Goal: Use online tool/utility: Use online tool/utility

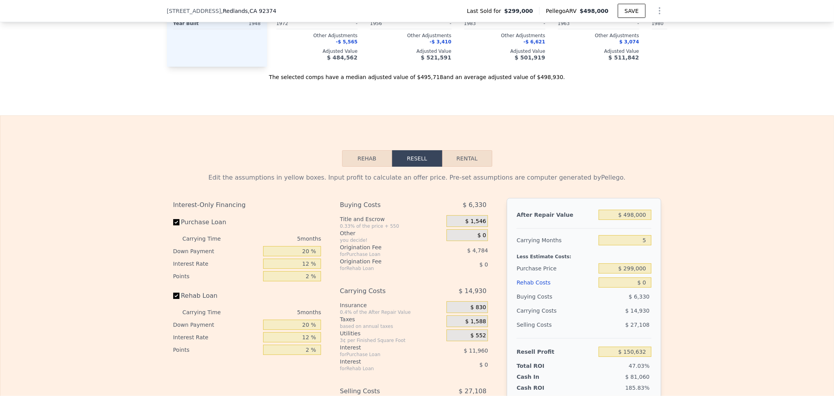
scroll to position [1039, 0]
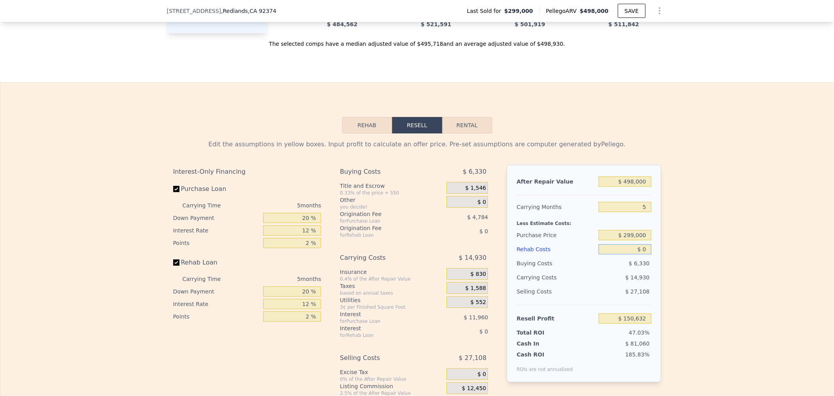
drag, startPoint x: 609, startPoint y: 262, endPoint x: 684, endPoint y: 261, distance: 74.7
click at [682, 261] on div "Edit the assumptions in yellow boxes. Input profit to calculate an offer price.…" at bounding box center [416, 278] width 833 height 291
type input "$ 3"
type input "$ 150,629"
type input "$ 4"
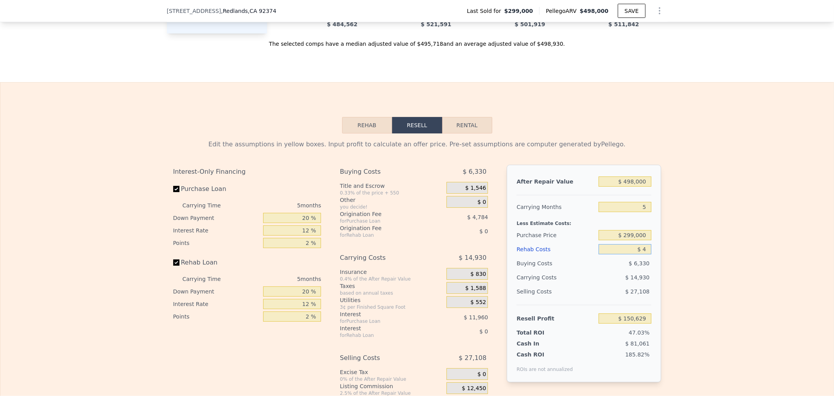
type input "$ 150,628"
type input "$ 40"
type input "$ 150,591"
type input "$ 400"
type input "$ 150,211"
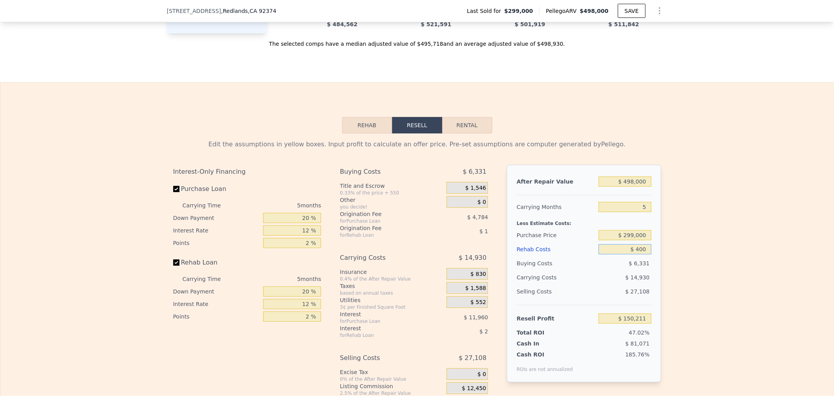
type input "$ 4,000"
type input "$ 146,408"
type input "$ 40,000"
type input "$ 108,392"
type input "$ 40,000"
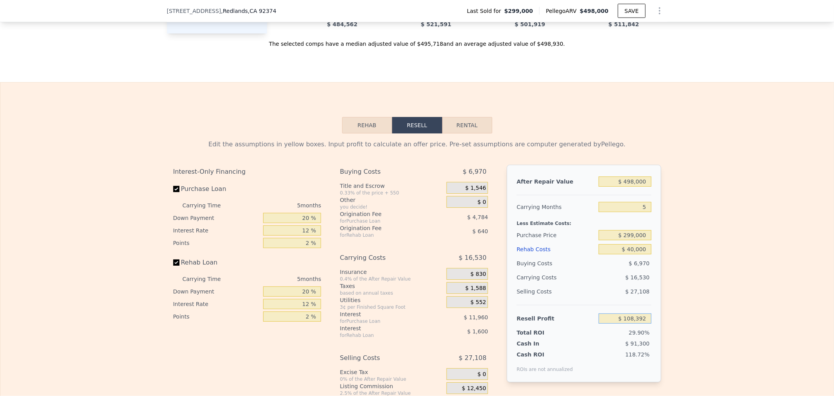
drag, startPoint x: 613, startPoint y: 331, endPoint x: 705, endPoint y: 341, distance: 92.8
click at [705, 341] on div "Edit the assumptions in yellow boxes. Input profit to calculate an offer price.…" at bounding box center [416, 278] width 833 height 291
type input "$ 69,000"
click at [606, 254] on input "$ 40,000" at bounding box center [625, 249] width 52 height 10
type input "$ 336,189"
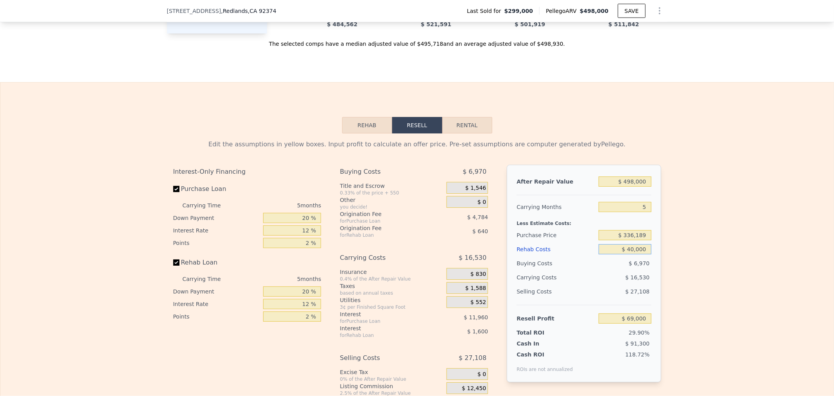
type input "$ 68,994"
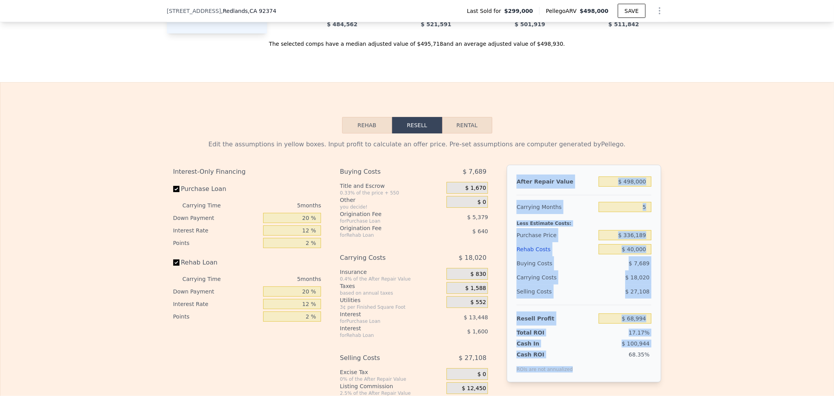
drag, startPoint x: 565, startPoint y: 380, endPoint x: 513, endPoint y: 198, distance: 189.4
click at [513, 198] on div "After Repair Value $ 498,000 Carrying Months 5 Less Estimate Costs: Purchase Pr…" at bounding box center [584, 273] width 154 height 217
copy div "After Repair Value Carrying Months Less Estimate Costs: Purchase Price Rehab Co…"
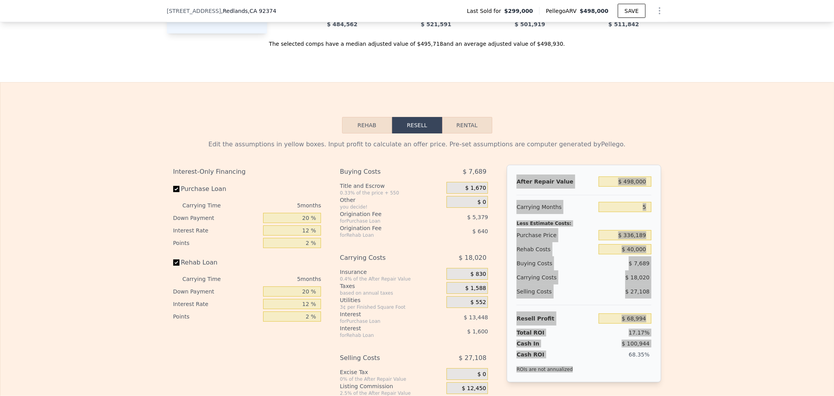
type input "$ 0"
type input "$ 150,632"
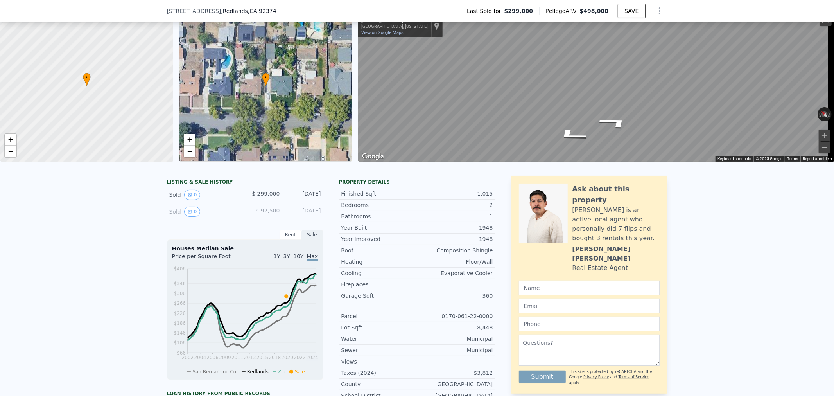
scroll to position [2, 0]
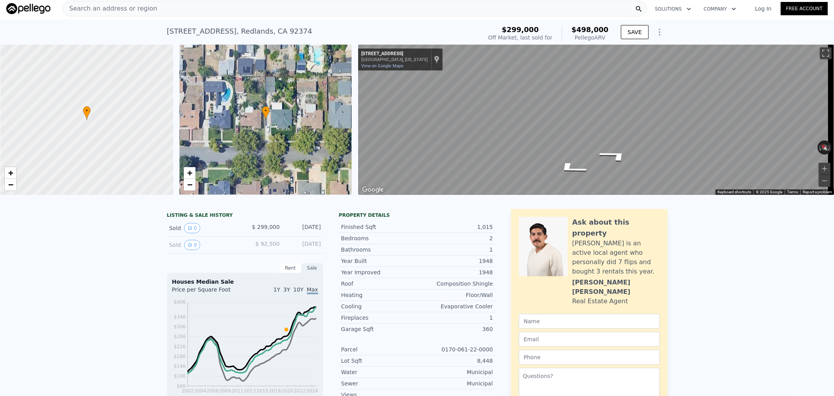
click at [118, 12] on span "Search an address or region" at bounding box center [110, 8] width 94 height 9
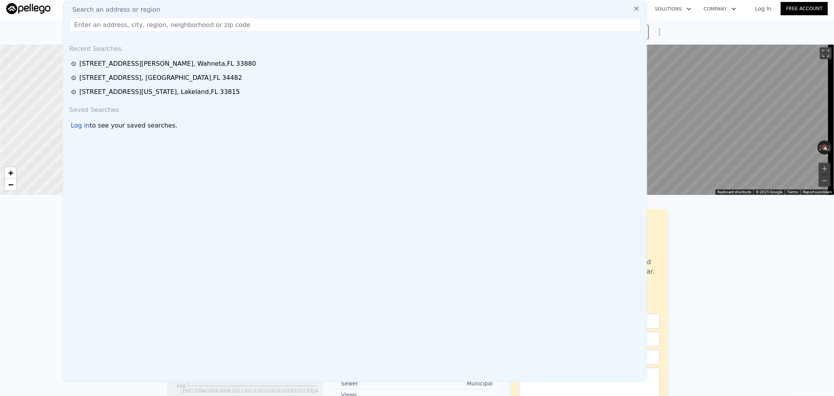
click at [118, 24] on input "text" at bounding box center [354, 25] width 571 height 14
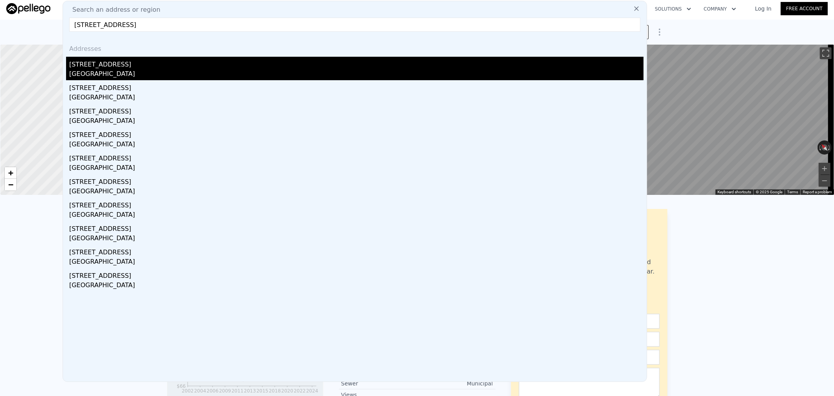
type input "3723 SW 148th Pl, Ocala, FL 34473"
click at [114, 69] on div "Marion County, FL 34473" at bounding box center [356, 74] width 574 height 11
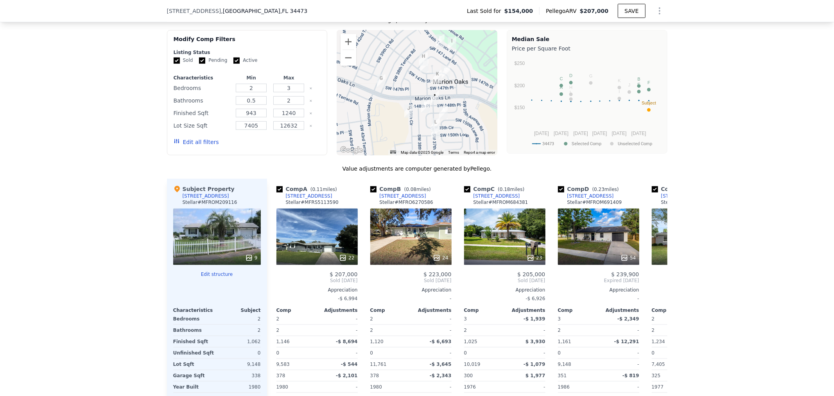
scroll to position [693, 0]
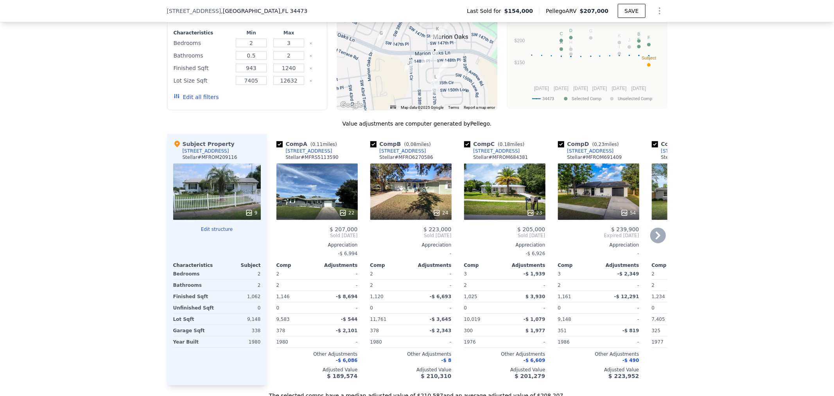
click at [656, 239] on icon at bounding box center [658, 235] width 5 height 8
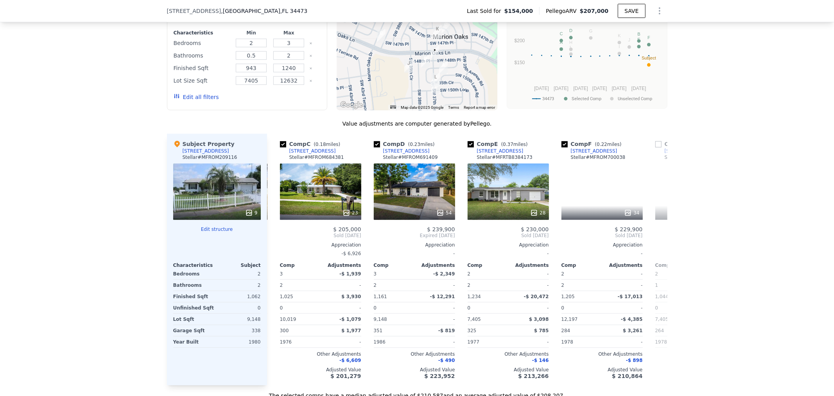
scroll to position [0, 188]
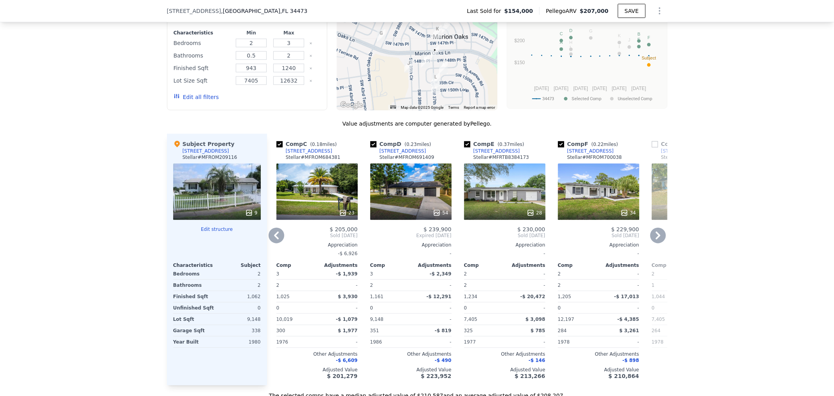
click at [656, 239] on icon at bounding box center [658, 235] width 5 height 8
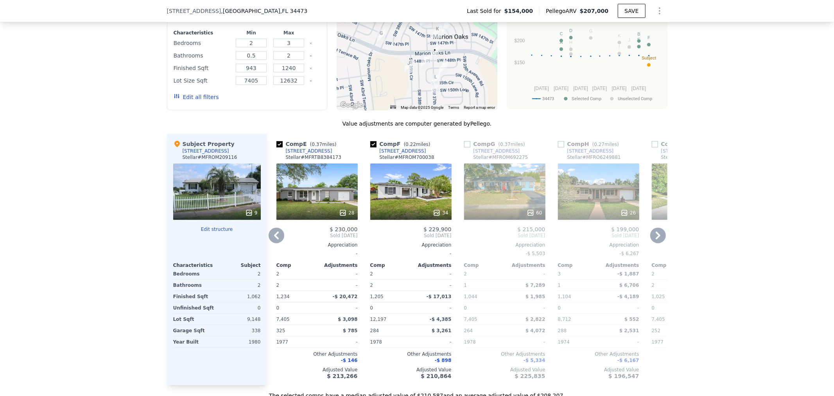
click at [656, 239] on icon at bounding box center [658, 235] width 5 height 8
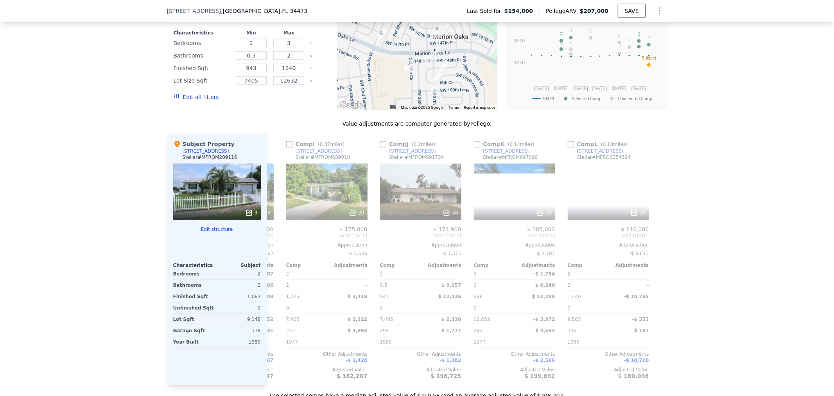
scroll to position [0, 744]
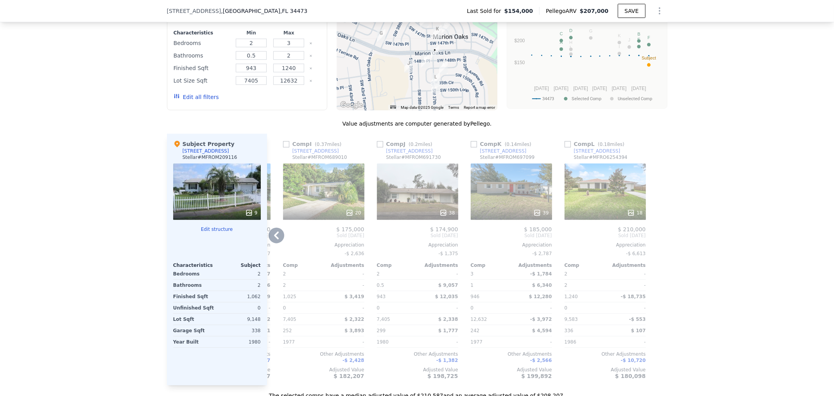
click at [655, 240] on div at bounding box center [661, 259] width 13 height 251
click at [271, 241] on icon at bounding box center [277, 236] width 16 height 16
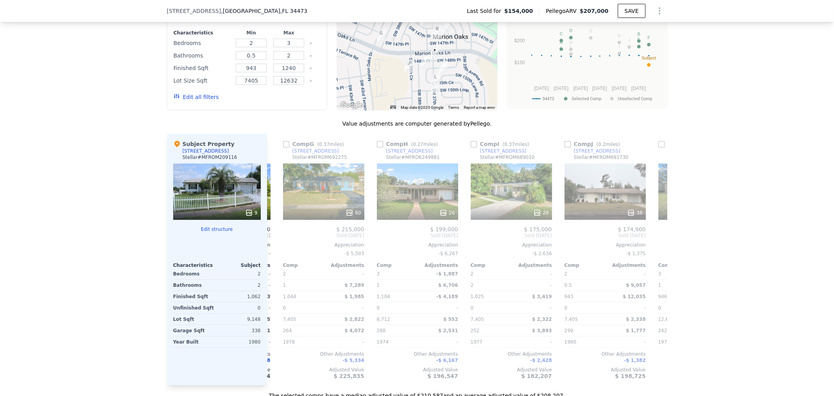
click at [271, 241] on div "Comp A ( 0.11 miles) 3645 SW 150th Lane Rd Stellar # MFRS5113590 22 $ 207,000 S…" at bounding box center [467, 259] width 400 height 251
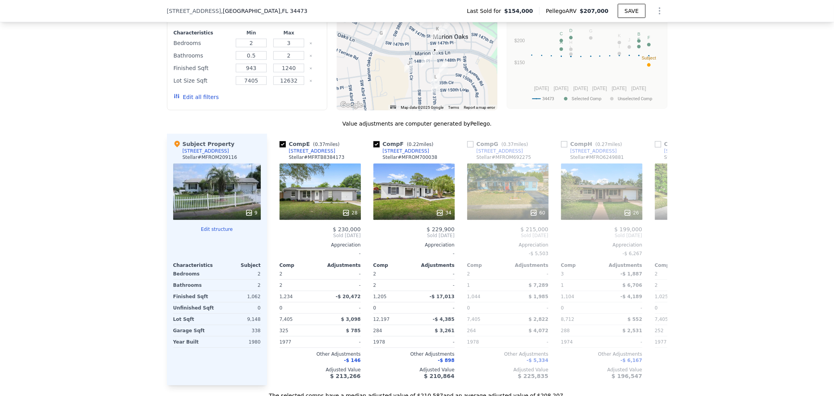
scroll to position [0, 369]
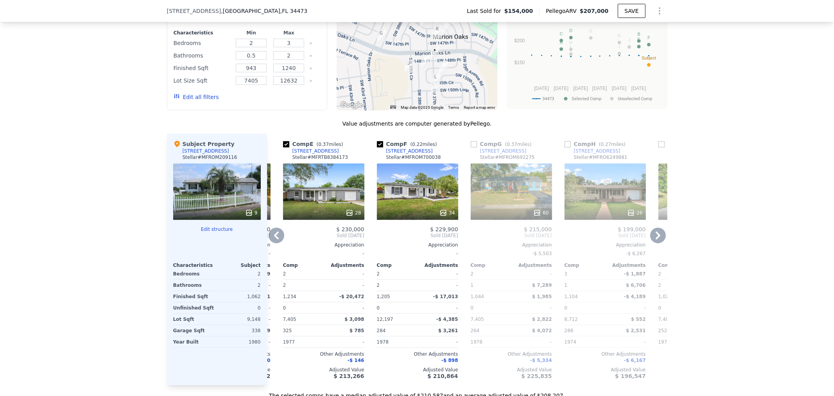
click at [275, 240] on icon at bounding box center [277, 236] width 16 height 16
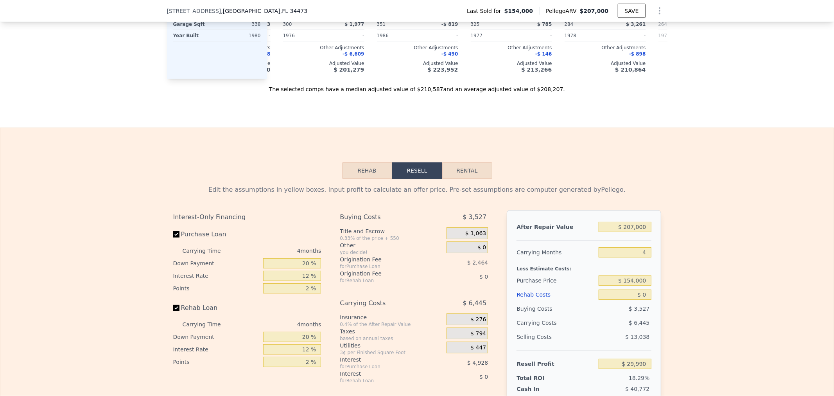
scroll to position [1042, 0]
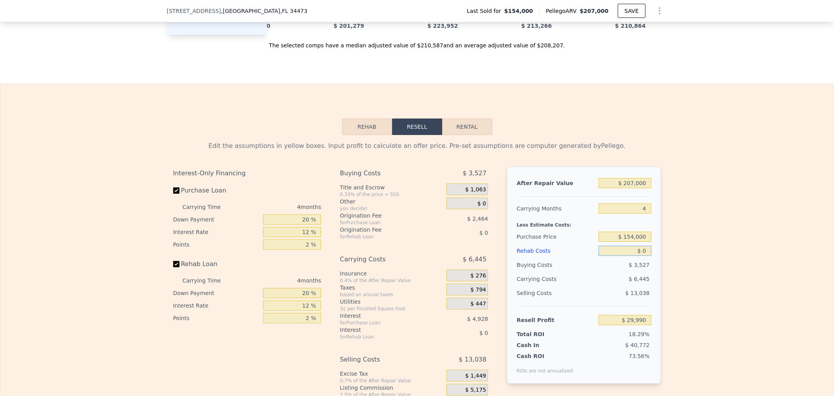
drag, startPoint x: 623, startPoint y: 260, endPoint x: 728, endPoint y: 257, distance: 106.0
click at [722, 267] on div "Edit the assumptions in yellow boxes. Input profit to calculate an offer price.…" at bounding box center [416, 280] width 833 height 291
type input "$ 3"
type input "$ 29,987"
type input "$ 35"
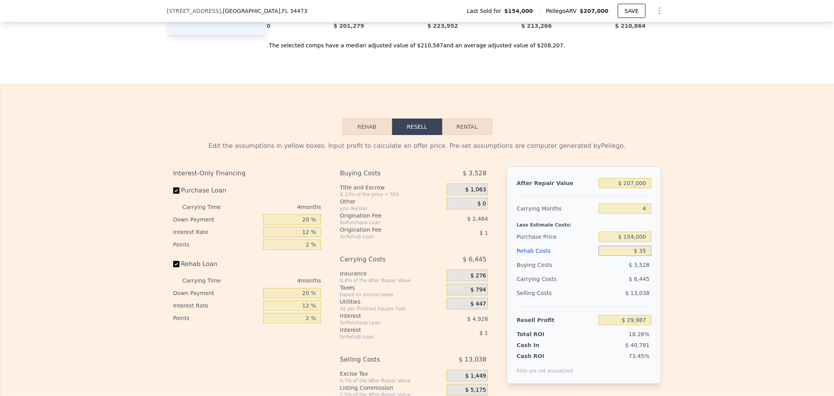
type input "$ 29,954"
type input "$ 350"
type input "$ 29,622"
type input "$ 3,500"
type input "$ 26,322"
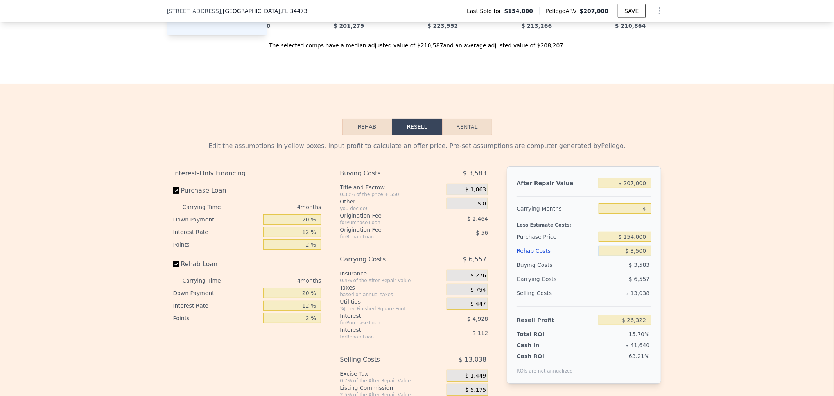
type input "$ 35,000"
type input "-$ 6,690"
drag, startPoint x: 603, startPoint y: 258, endPoint x: 705, endPoint y: 276, distance: 103.9
click at [705, 276] on div "Edit the assumptions in yellow boxes. Input profit to calculate an offer price.…" at bounding box center [416, 280] width 833 height 291
click at [701, 275] on div "Edit the assumptions in yellow boxes. Input profit to calculate an offer price.…" at bounding box center [416, 280] width 833 height 291
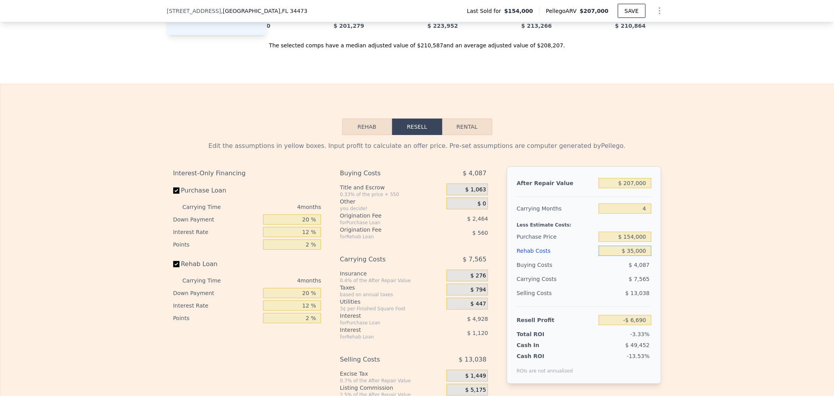
drag, startPoint x: 618, startPoint y: 261, endPoint x: 708, endPoint y: 261, distance: 89.9
click at [708, 262] on div "Edit the assumptions in yellow boxes. Input profit to calculate an offer price.…" at bounding box center [416, 280] width 833 height 291
type input "$ 0"
type input "$ 29,990"
type input "$ 04"
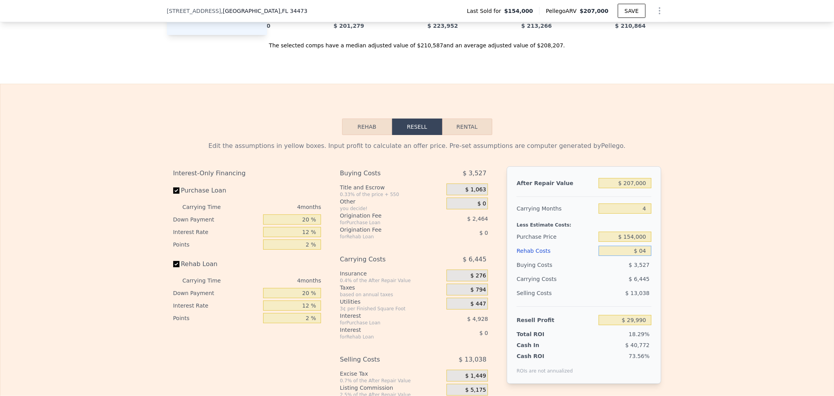
type input "$ 29,986"
type input "$ 040"
type input "$ 29,949"
type input "$ 0400"
type input "$ 29,572"
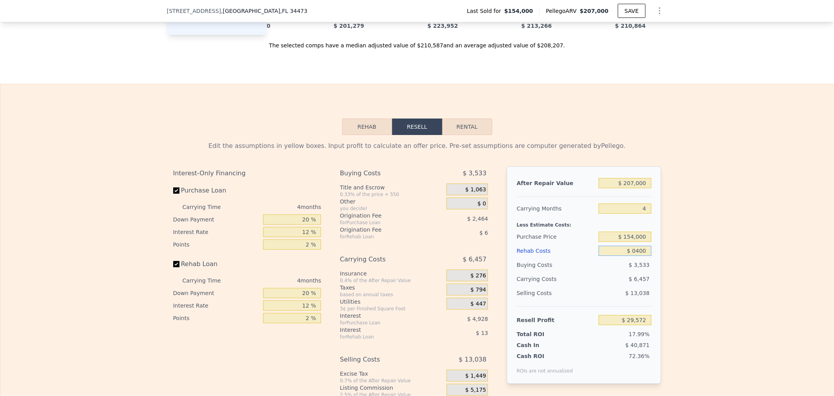
type input "$ 04,000"
type input "$ 25,798"
type input "$ 0400"
type input "$ 29,572"
type input "$ 0"
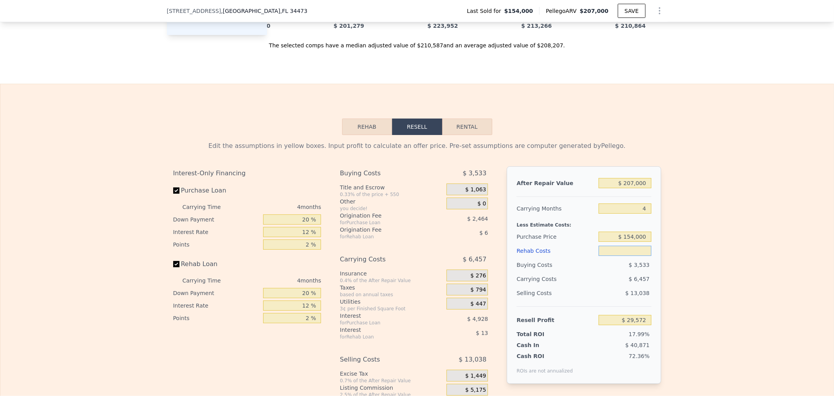
type input "$ 0"
type input "$ 29,990"
type input "$ 40"
type input "$ 29,949"
type input "$ 400"
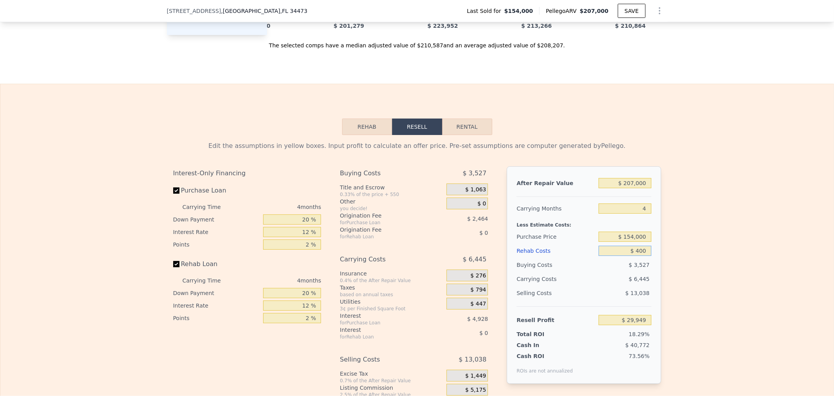
type input "$ 29,572"
type input "$ 4,000"
type input "$ 25,798"
type input "$ 40,000"
type input "-$ 11,930"
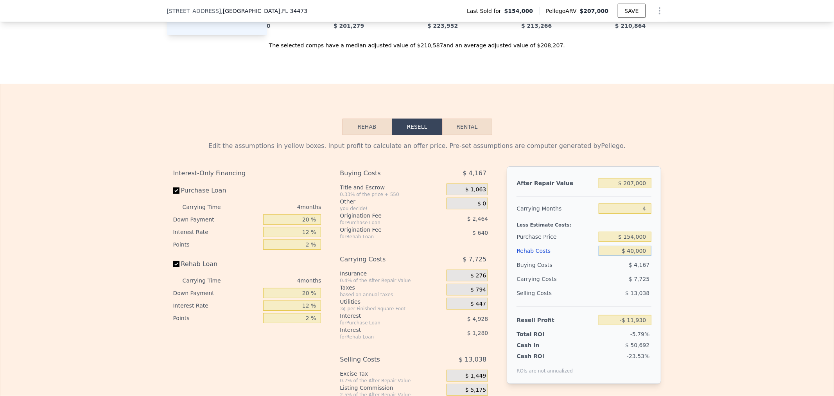
type input "$ 40,000"
drag, startPoint x: 605, startPoint y: 332, endPoint x: 748, endPoint y: 325, distance: 142.9
click at [745, 327] on div "Edit the assumptions in yellow boxes. Input profit to calculate an offer price.…" at bounding box center [416, 280] width 833 height 291
type input "$ 60,000"
click at [610, 256] on input "$ 40,000" at bounding box center [625, 251] width 52 height 10
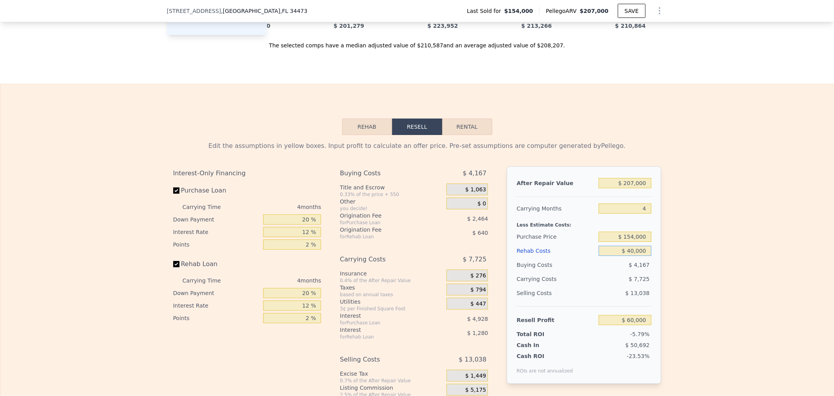
type input "$ 85,581"
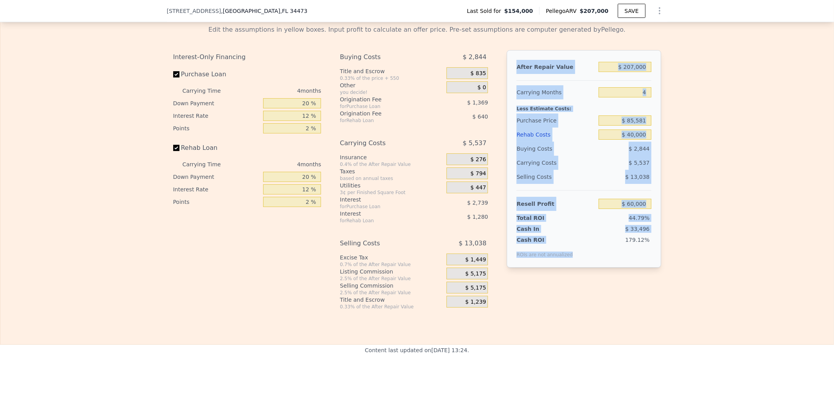
drag, startPoint x: 581, startPoint y: 269, endPoint x: 533, endPoint y: 81, distance: 194.1
click at [515, 83] on div "After Repair Value $ 207,000 Carrying Months 4 Less Estimate Costs: Purchase Pr…" at bounding box center [584, 158] width 154 height 217
copy div "After Repair Value Carrying Months Less Estimate Costs: Purchase Price Rehab Co…"
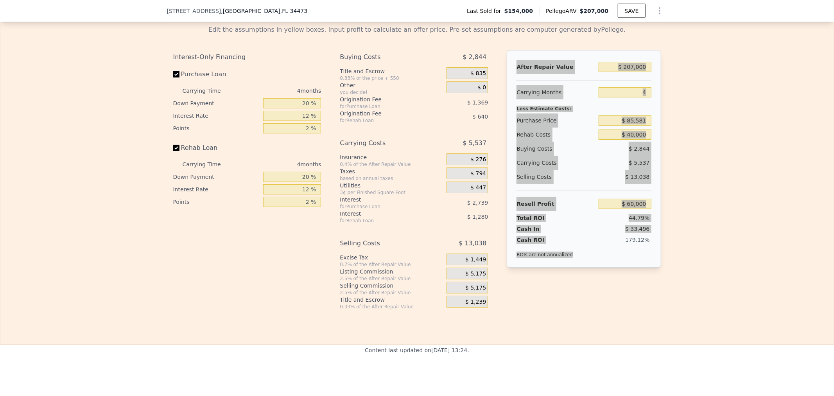
type input "$ 0"
type input "$ 29,990"
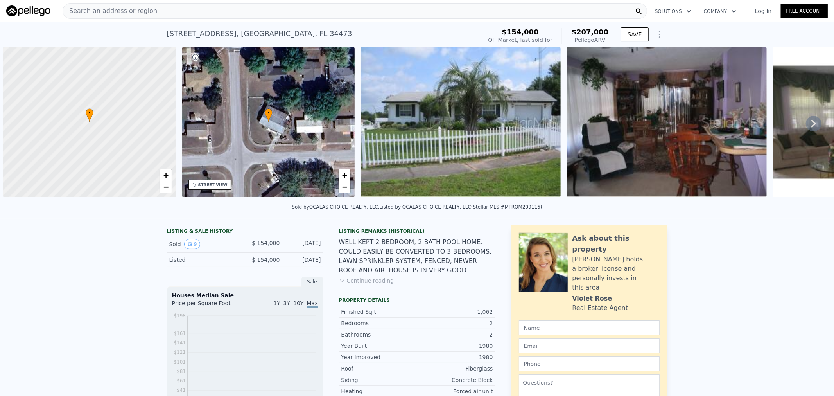
scroll to position [0, 3]
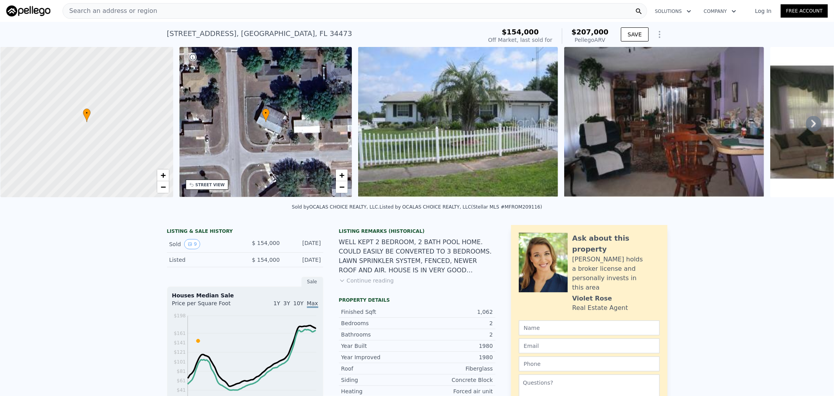
drag, startPoint x: 158, startPoint y: 8, endPoint x: 139, endPoint y: 11, distance: 18.6
click at [139, 11] on span "Search an address or region" at bounding box center [110, 10] width 94 height 9
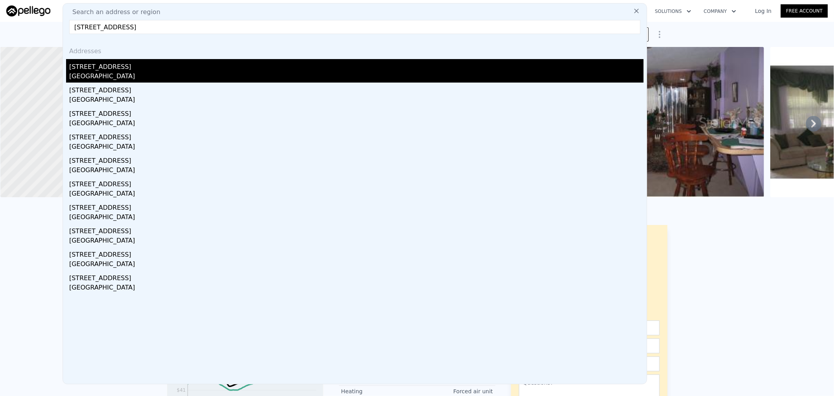
type input "3961 SW 147th Ln Rd, FL 34473"
click at [129, 76] on div "Marion County, FL 34473" at bounding box center [356, 77] width 574 height 11
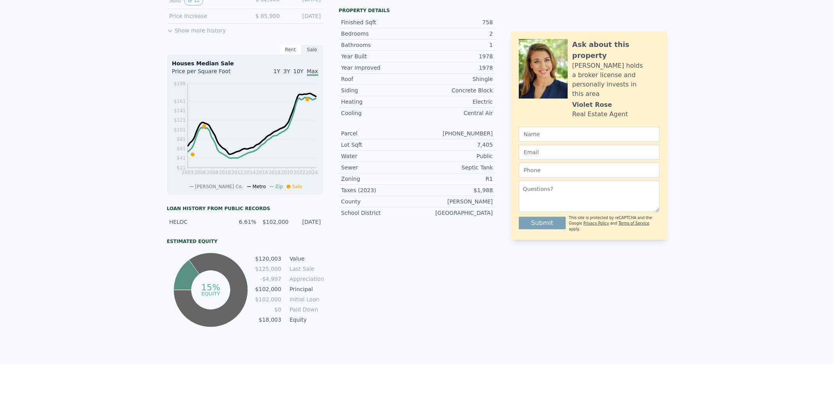
scroll to position [2, 0]
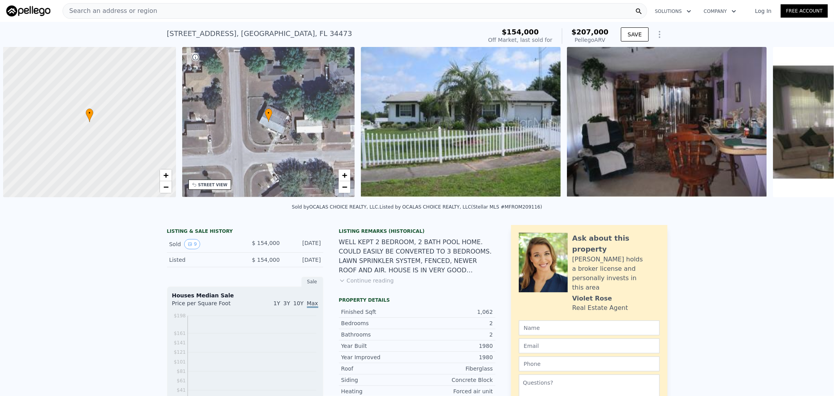
scroll to position [0, 3]
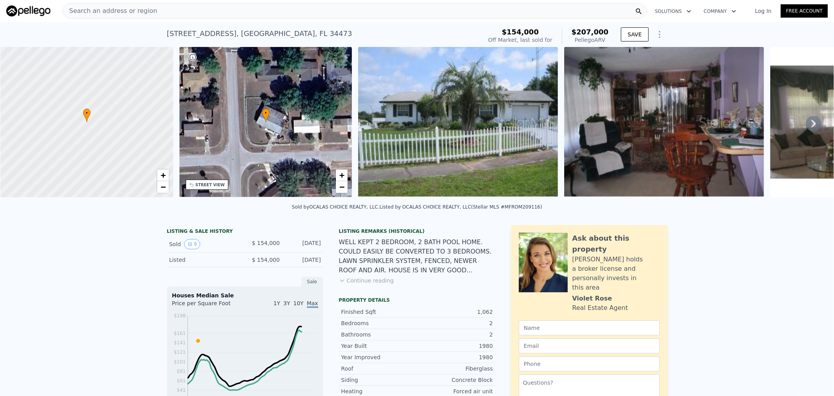
click at [97, 6] on span "Search an address or region" at bounding box center [110, 10] width 94 height 9
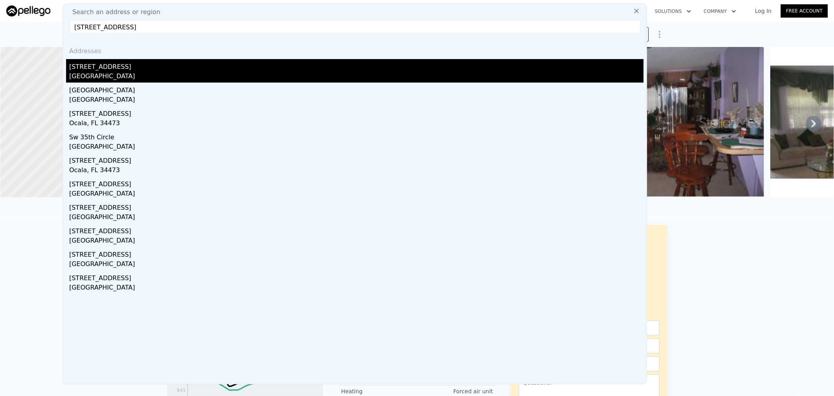
type input "15036 SW 35th Cir, OCALA, FL 34473"
click at [115, 69] on div "15036 SW 35th Cir" at bounding box center [356, 65] width 574 height 13
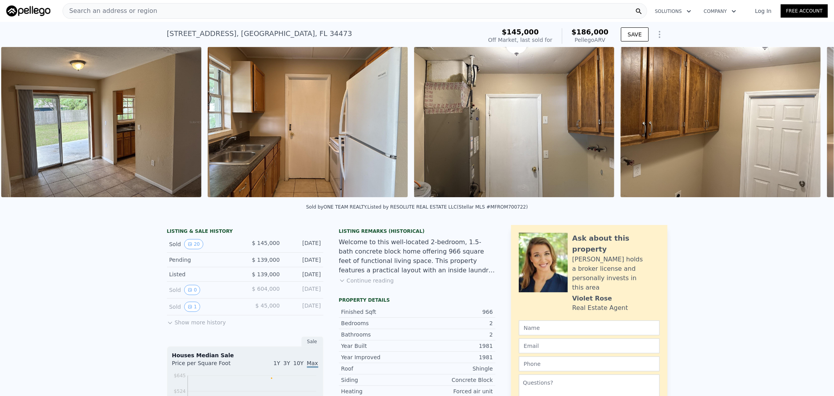
scroll to position [0, 2009]
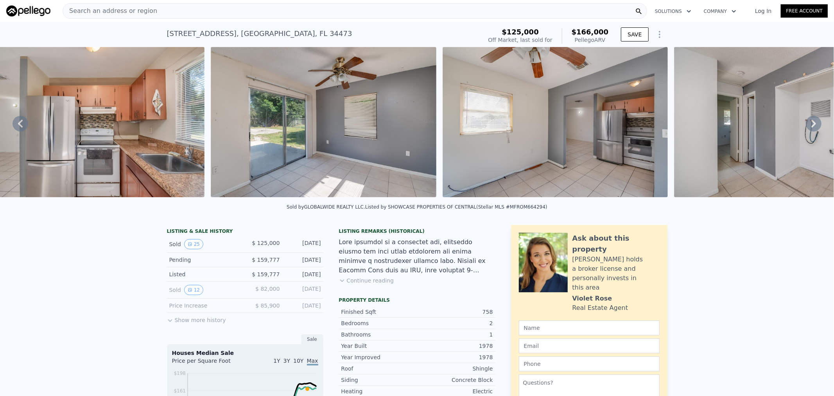
scroll to position [0, 4064]
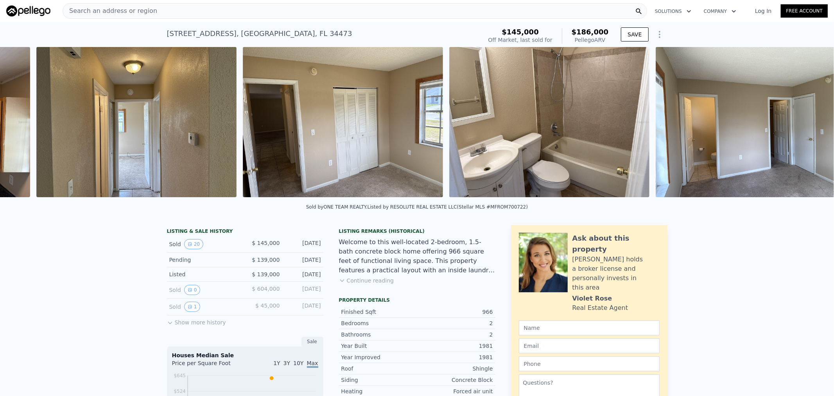
scroll to position [0, 3041]
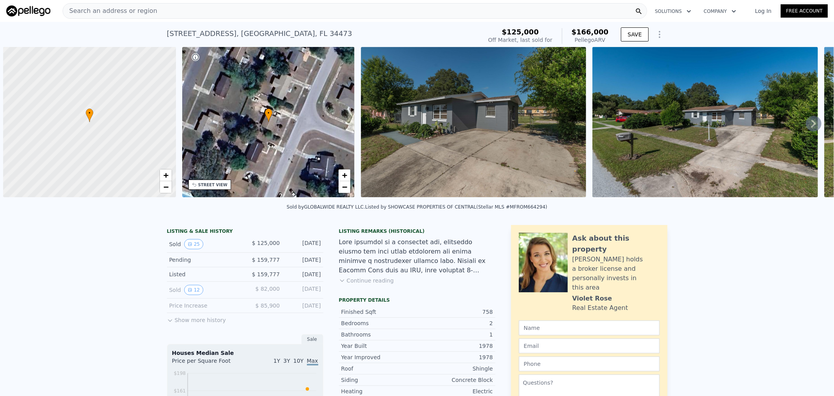
scroll to position [0, 3]
